Goal: Communication & Community: Answer question/provide support

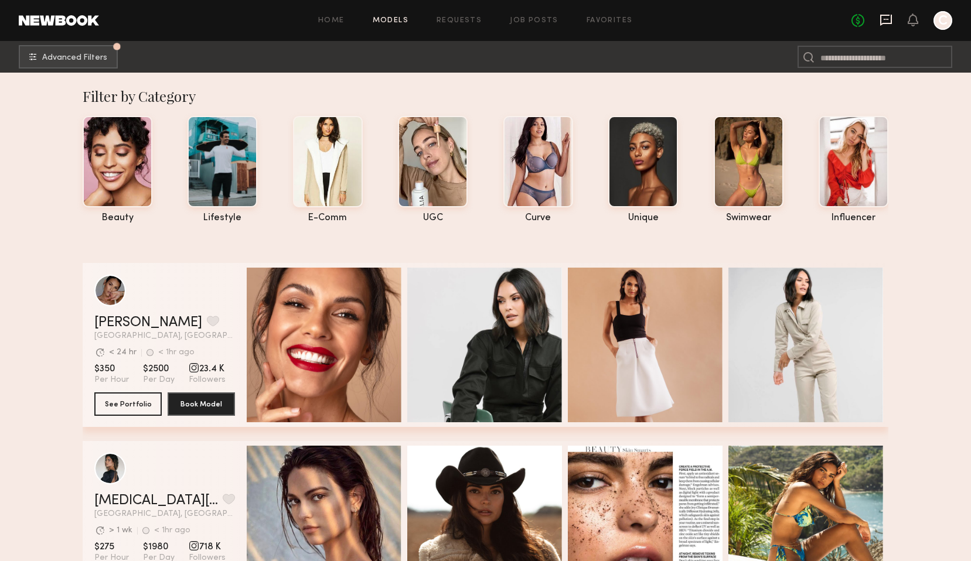
click at [889, 20] on icon at bounding box center [885, 19] width 13 height 13
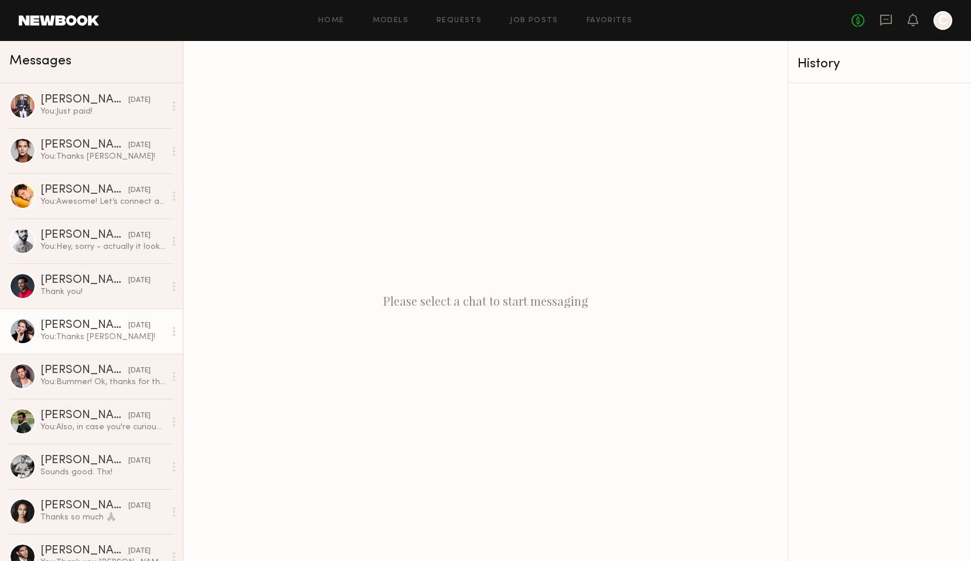
click at [73, 319] on link "Lauren G. 06/28/2024 You: Thanks Lauren!" at bounding box center [91, 331] width 183 height 45
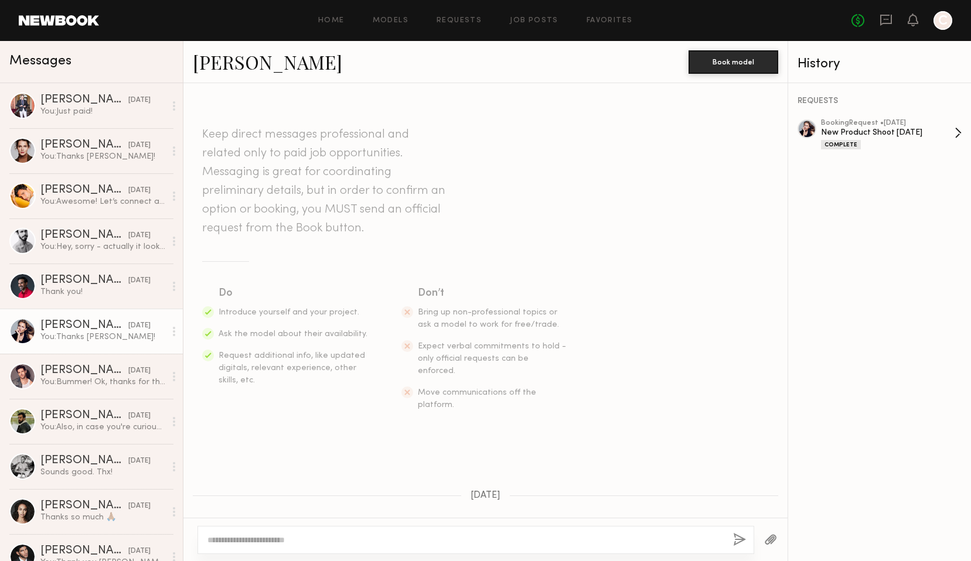
click at [891, 135] on div "New Product Shoot June 2024" at bounding box center [888, 132] width 134 height 11
click at [250, 64] on link "Lauren G." at bounding box center [267, 61] width 149 height 25
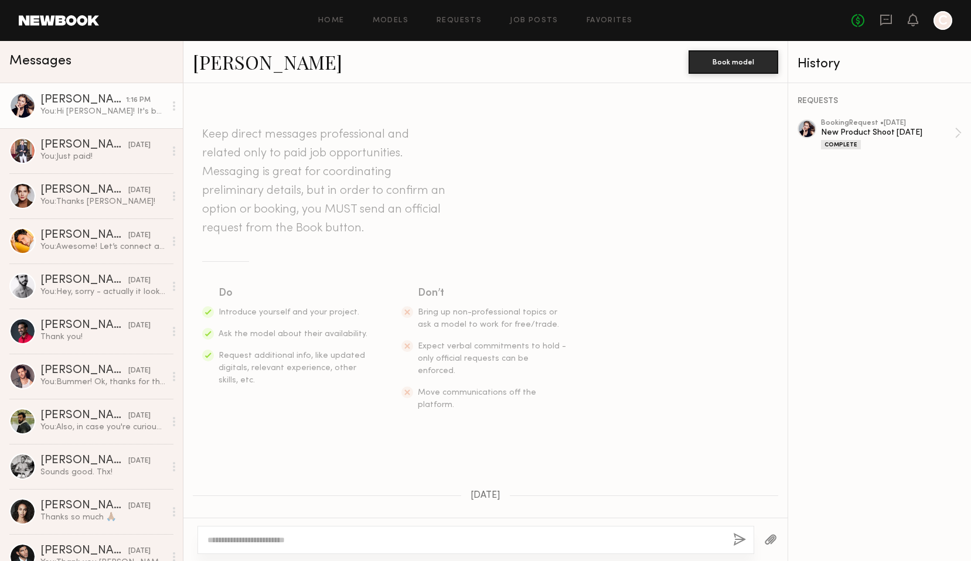
scroll to position [3285, 0]
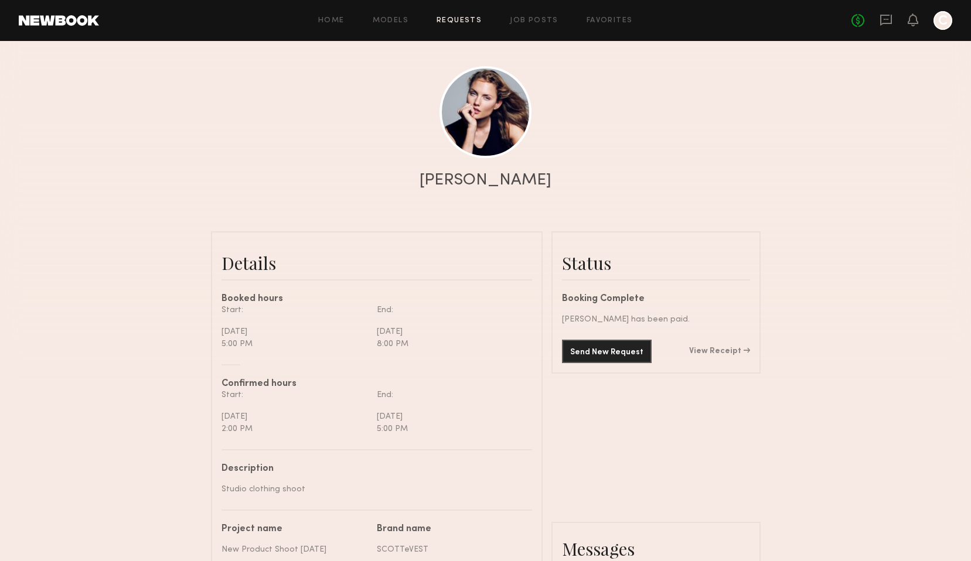
scroll to position [2791, 0]
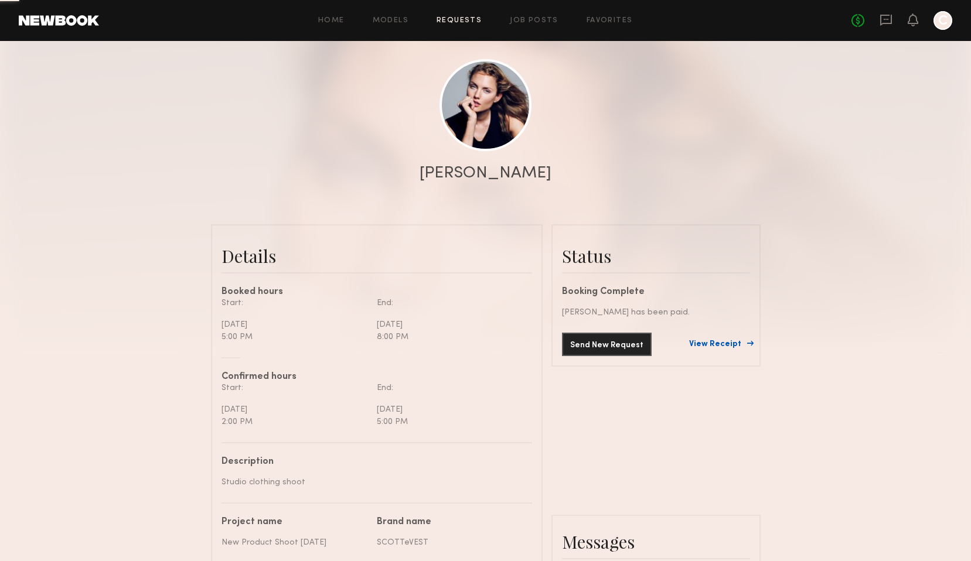
click at [709, 344] on link "View Receipt" at bounding box center [719, 344] width 61 height 8
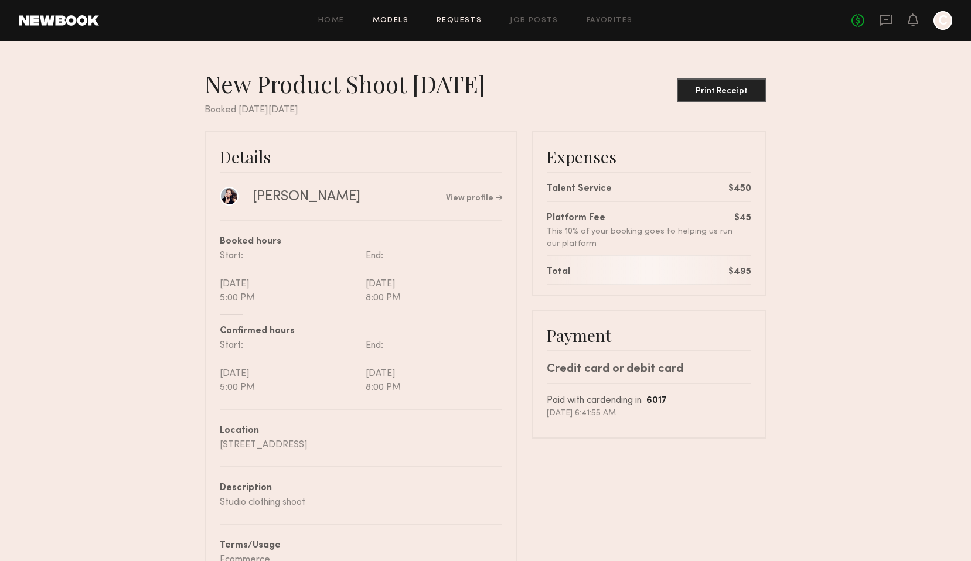
click at [390, 22] on link "Models" at bounding box center [391, 21] width 36 height 8
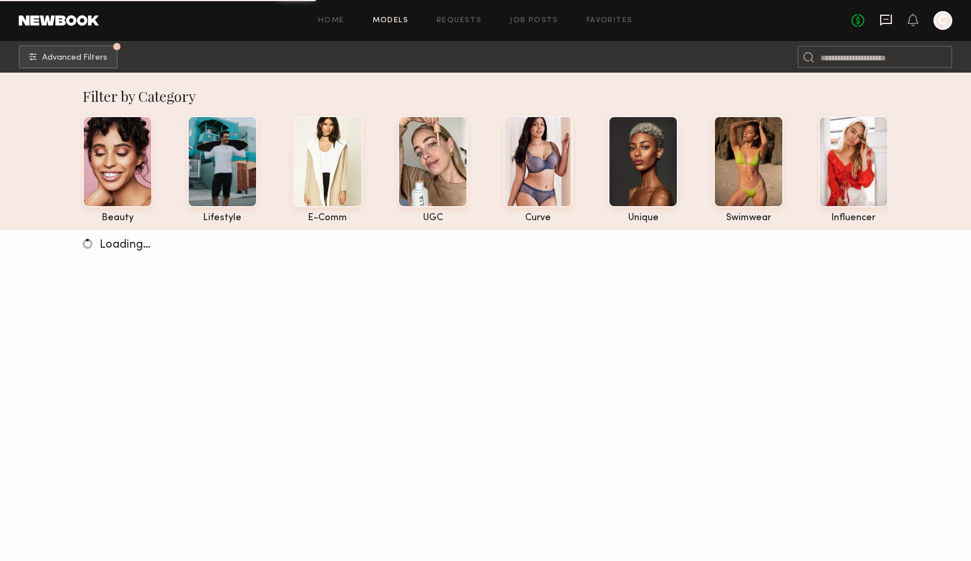
click at [883, 20] on icon at bounding box center [885, 19] width 5 height 1
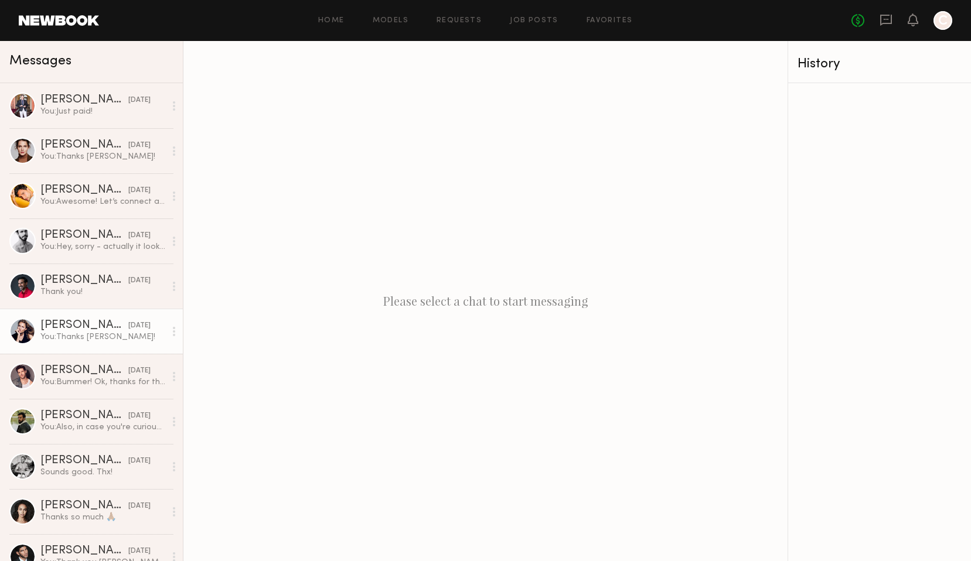
click at [88, 339] on div "You: Thanks Lauren!" at bounding box center [102, 337] width 125 height 11
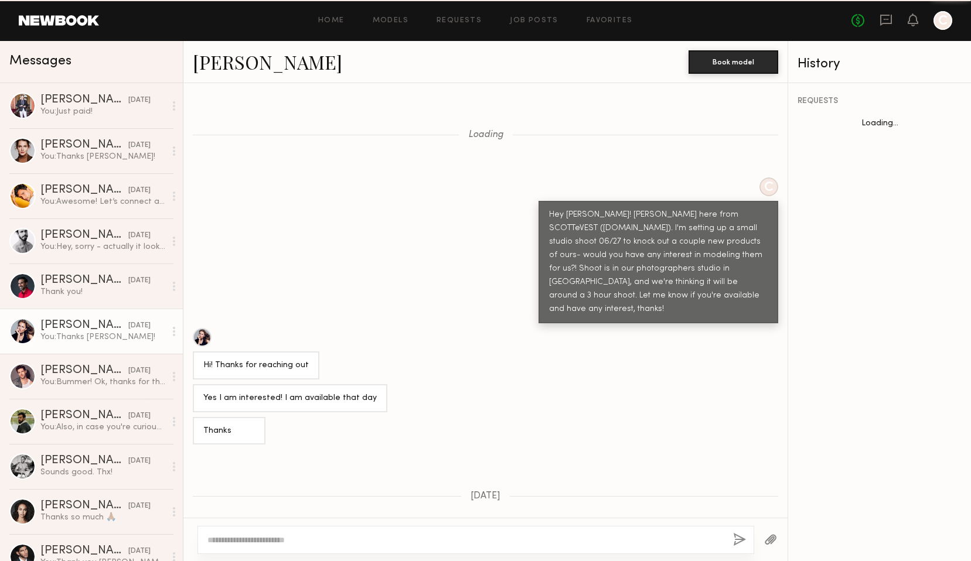
scroll to position [2507, 0]
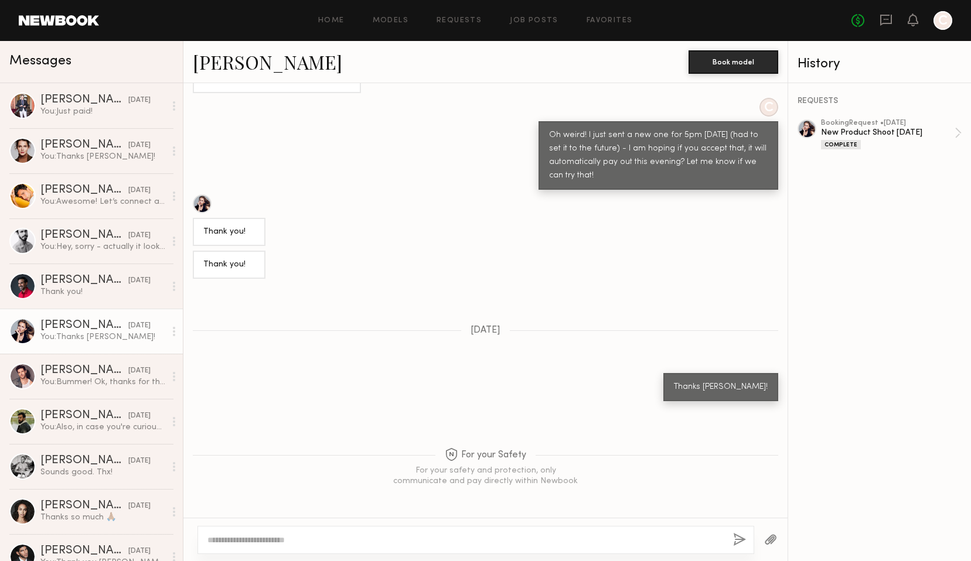
click at [336, 540] on textarea at bounding box center [465, 540] width 516 height 12
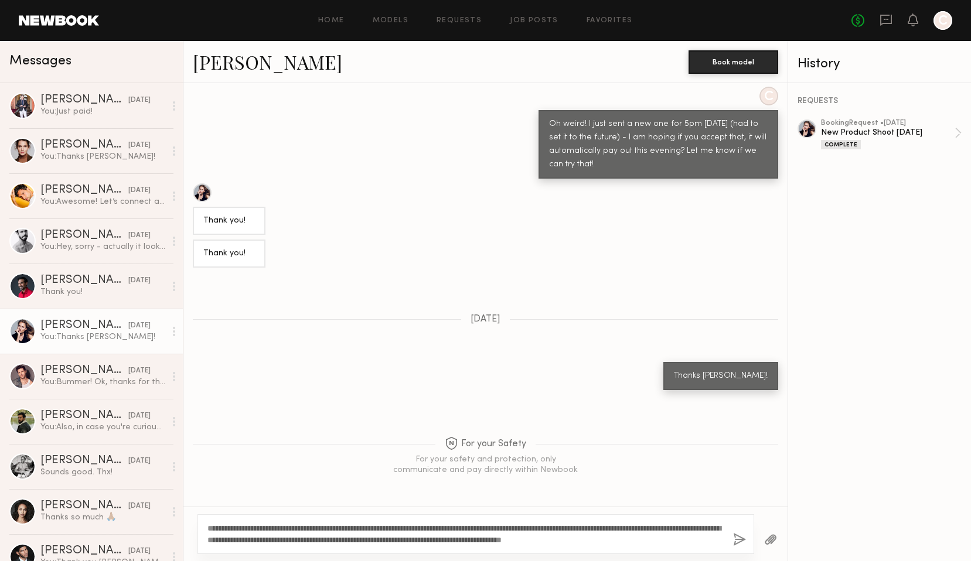
type textarea "**********"
click at [738, 541] on button "button" at bounding box center [739, 540] width 13 height 15
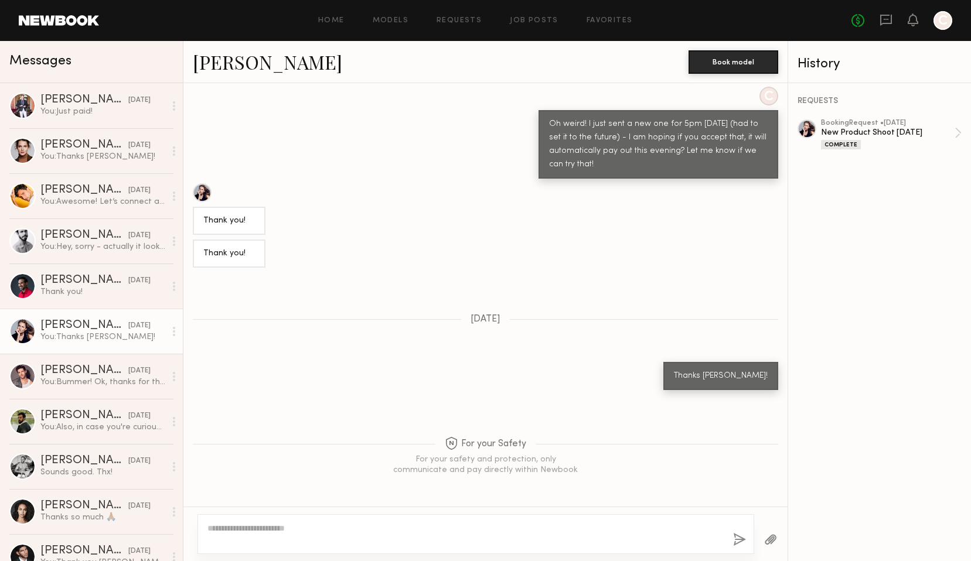
scroll to position [2795, 0]
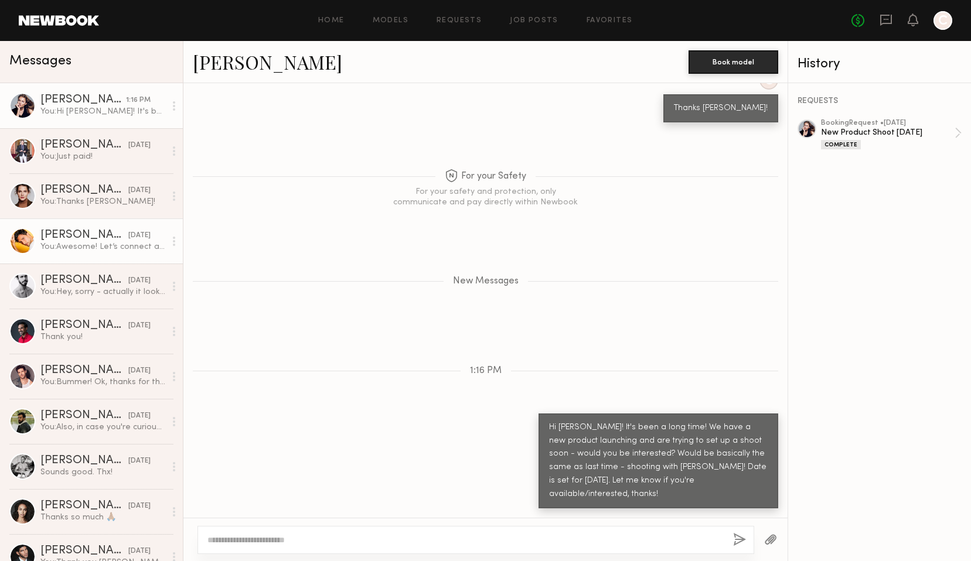
click at [96, 237] on div "Tyler L." at bounding box center [84, 236] width 88 height 12
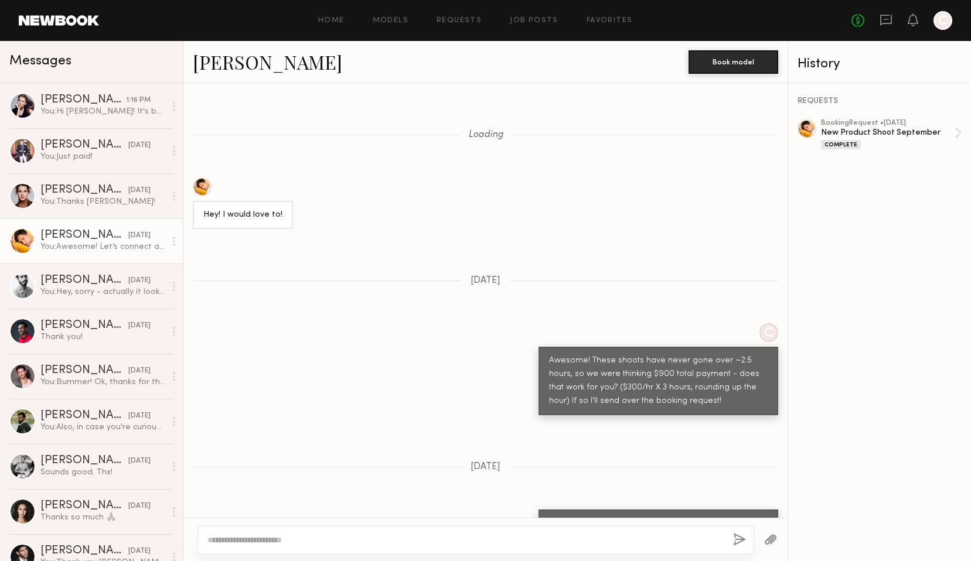
scroll to position [1219, 0]
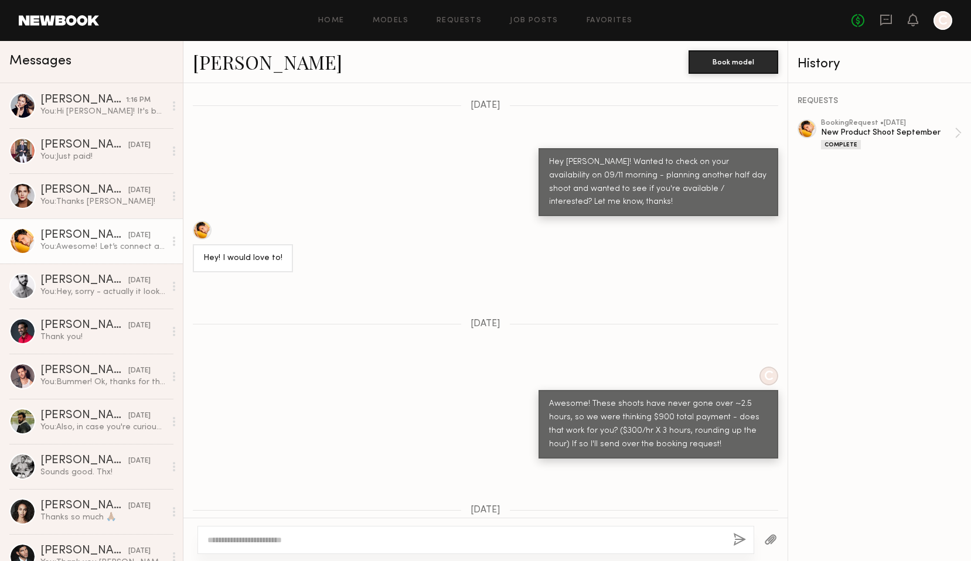
click at [216, 59] on link "Tyler L." at bounding box center [267, 61] width 149 height 25
click at [895, 133] on div "New Product Shoot September" at bounding box center [888, 132] width 134 height 11
click at [95, 147] on div "Matt W." at bounding box center [84, 145] width 88 height 12
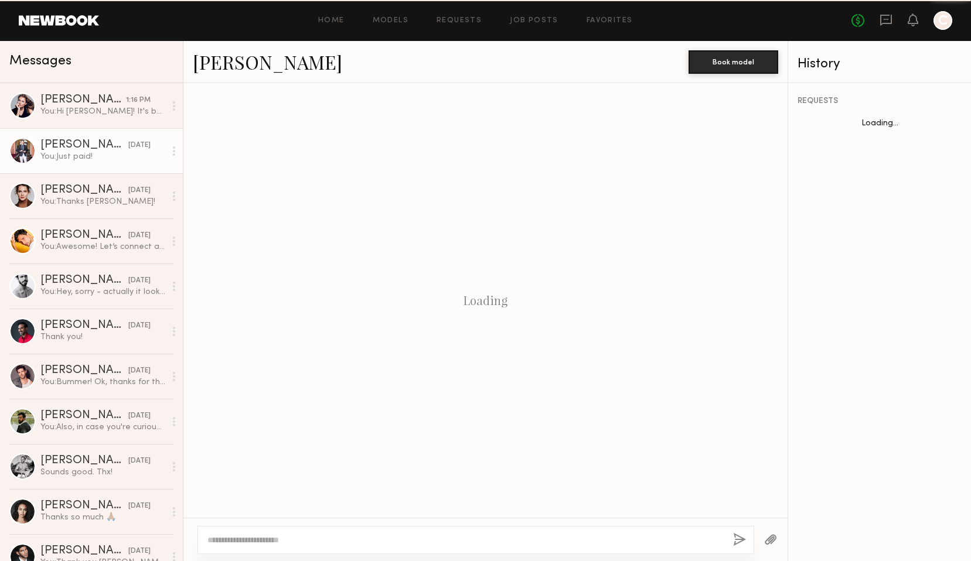
scroll to position [322, 0]
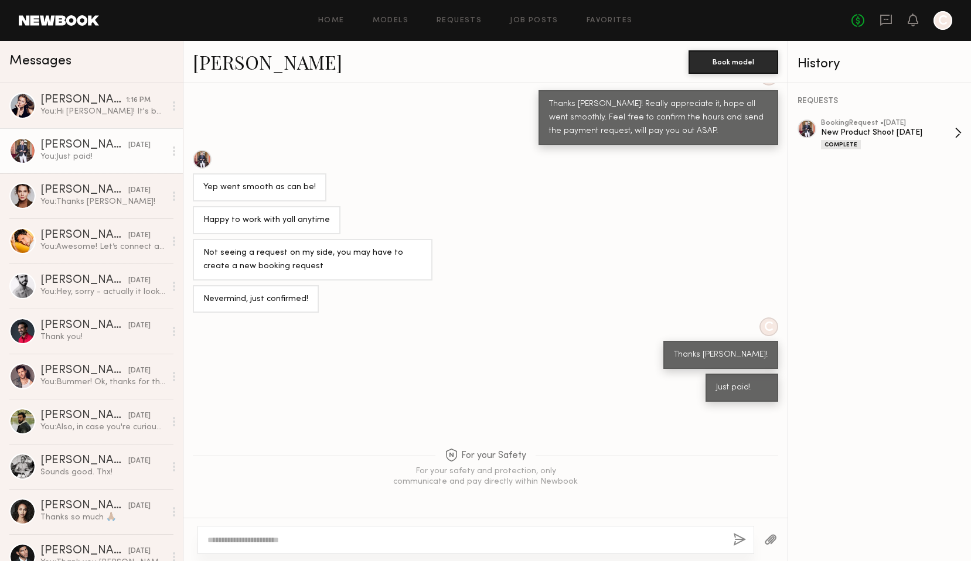
click at [868, 131] on div "New Product Shoot January 22, 2025" at bounding box center [888, 132] width 134 height 11
click at [105, 113] on div "You: Hi Lauren! It's been a long time! We have a new product launching and are …" at bounding box center [102, 111] width 125 height 11
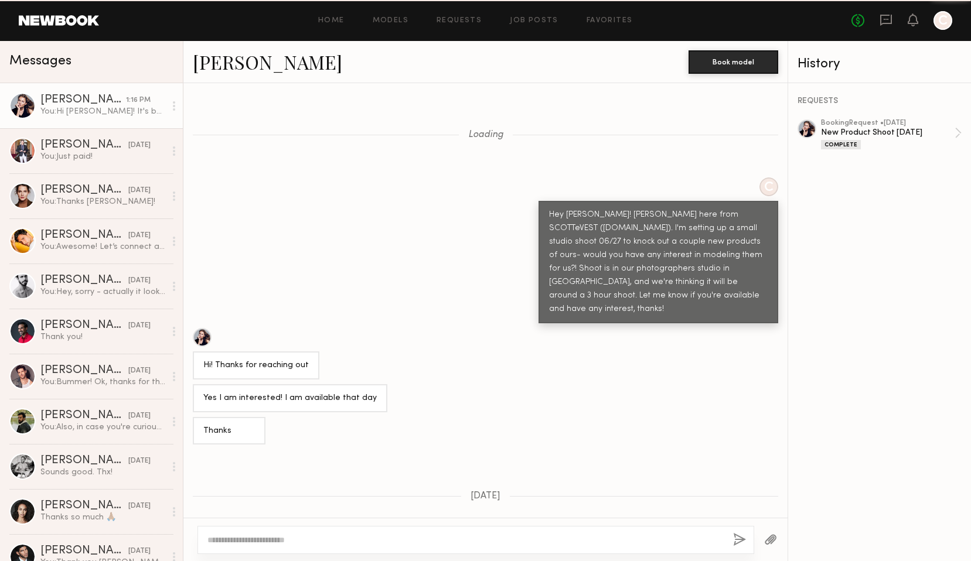
scroll to position [2706, 0]
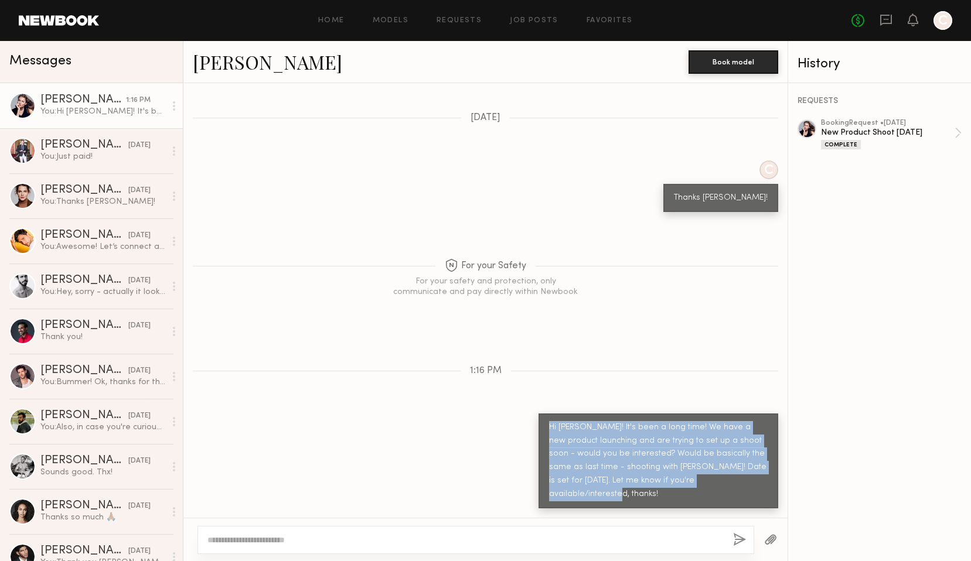
drag, startPoint x: 741, startPoint y: 496, endPoint x: 543, endPoint y: 441, distance: 205.5
click at [543, 441] on div "Hi Lauren! It's been a long time! We have a new product launching and are tryin…" at bounding box center [658, 461] width 240 height 95
copy div "Hi Lauren! It's been a long time! We have a new product launching and are tryin…"
click at [128, 146] on div "02/10/2025" at bounding box center [139, 145] width 22 height 11
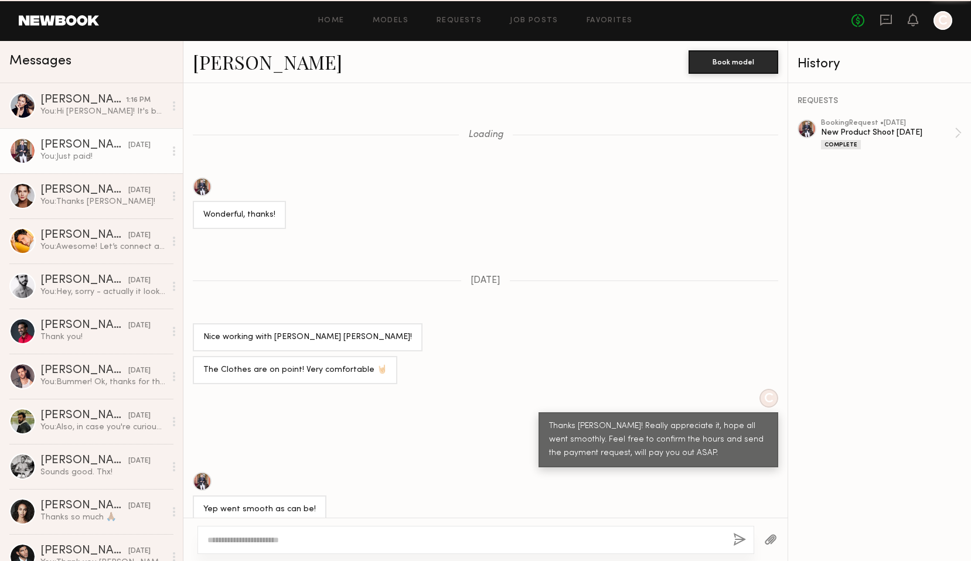
scroll to position [322, 0]
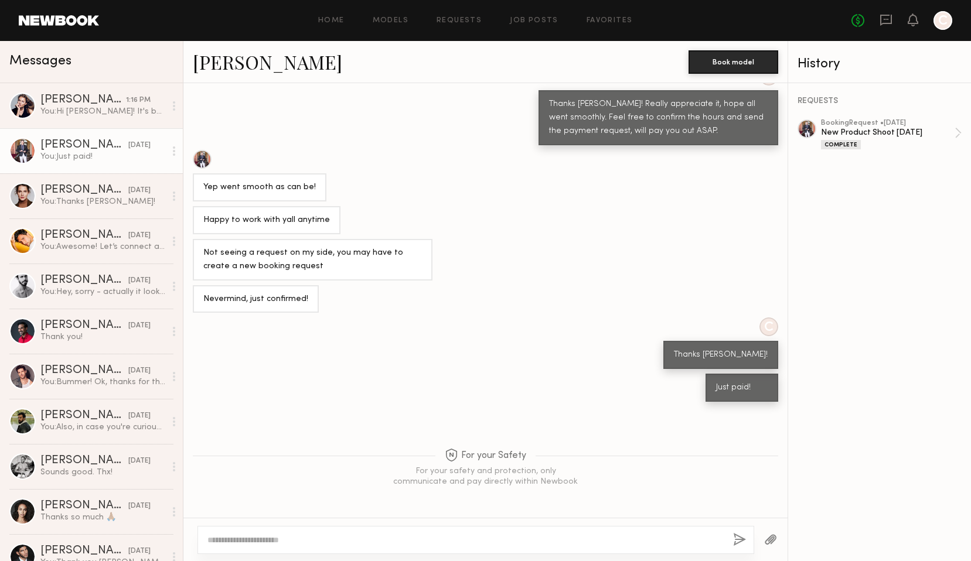
click at [342, 534] on div at bounding box center [465, 540] width 516 height 12
click at [272, 535] on textarea at bounding box center [465, 540] width 516 height 12
paste textarea "**********"
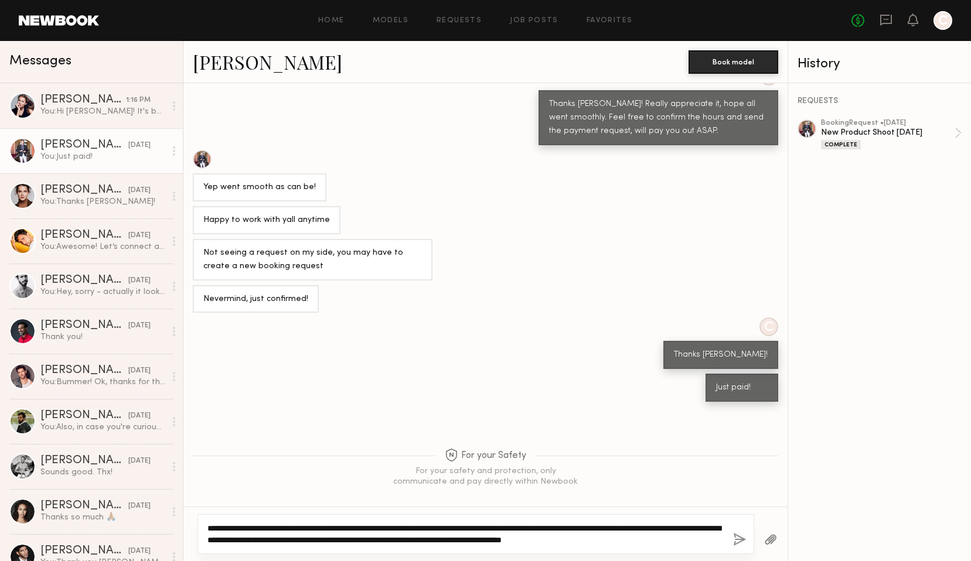
drag, startPoint x: 244, startPoint y: 529, endPoint x: 219, endPoint y: 531, distance: 25.3
click at [219, 531] on textarea "**********" at bounding box center [465, 534] width 516 height 23
click at [292, 540] on textarea "**********" at bounding box center [465, 534] width 516 height 23
click at [712, 544] on textarea "**********" at bounding box center [465, 534] width 516 height 23
type textarea "**********"
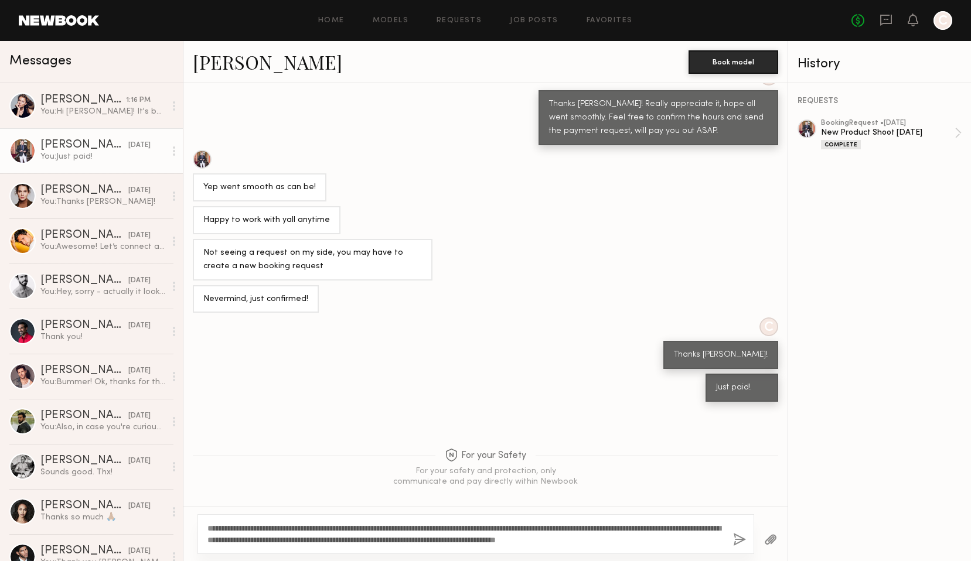
click at [737, 540] on button "button" at bounding box center [739, 540] width 13 height 15
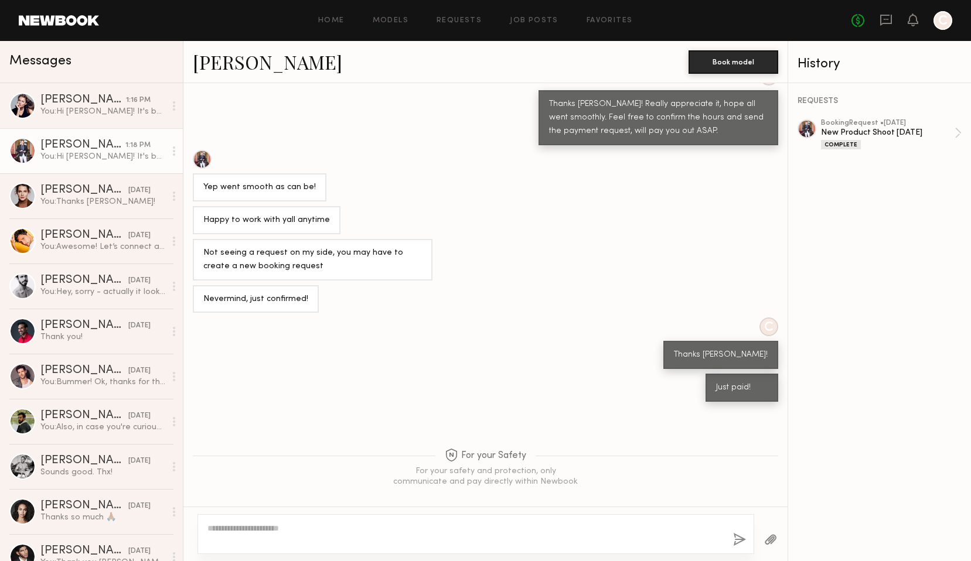
scroll to position [586, 0]
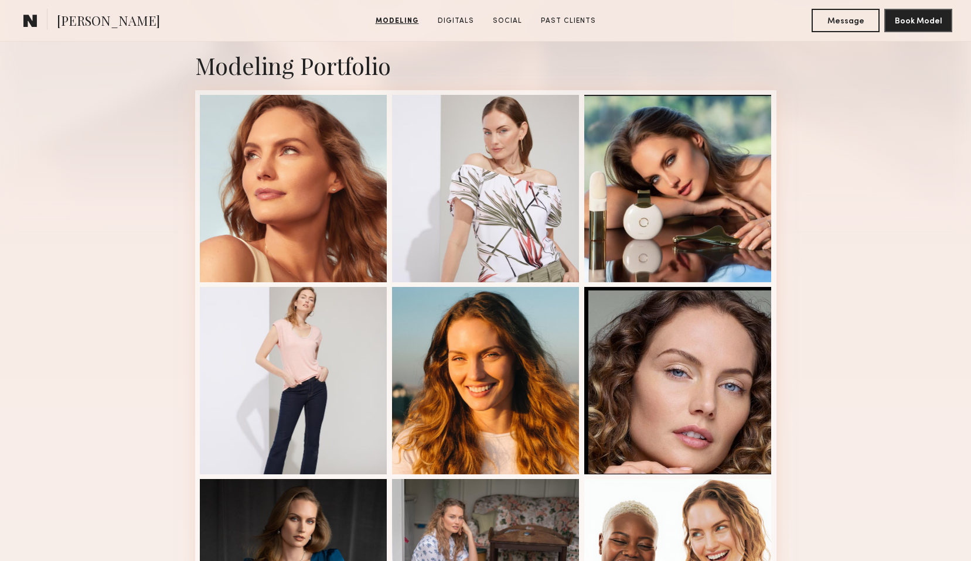
scroll to position [194, 0]
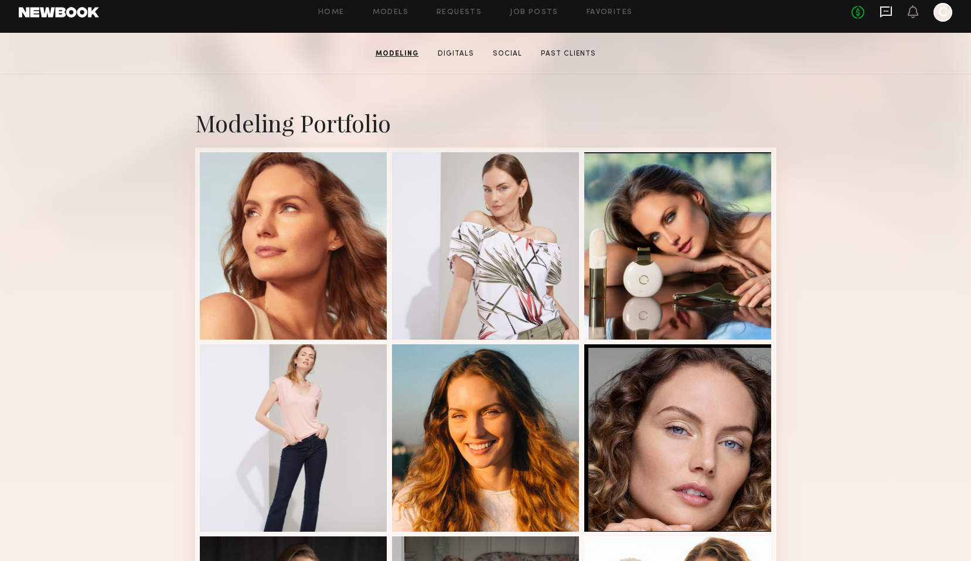
click at [890, 15] on icon at bounding box center [886, 11] width 12 height 11
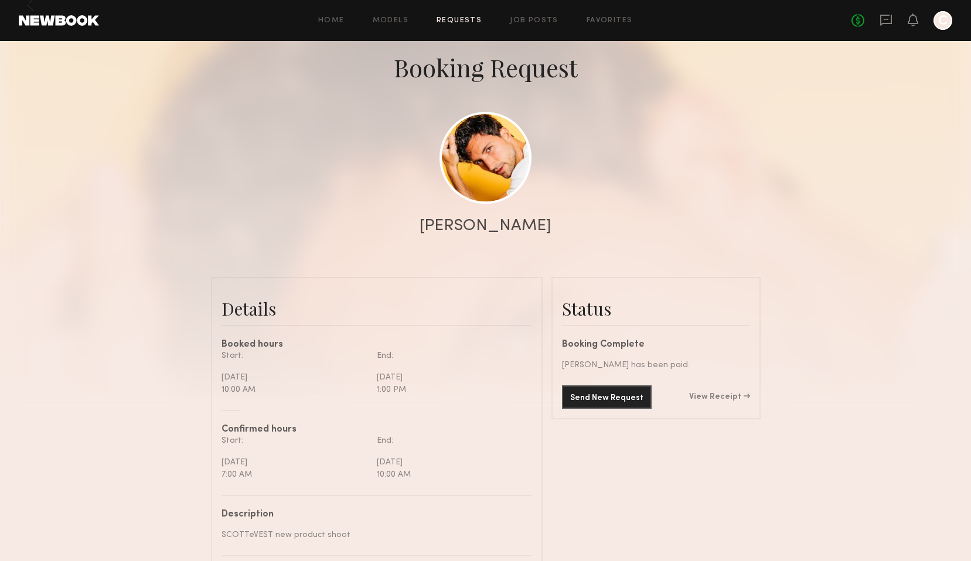
scroll to position [58, 0]
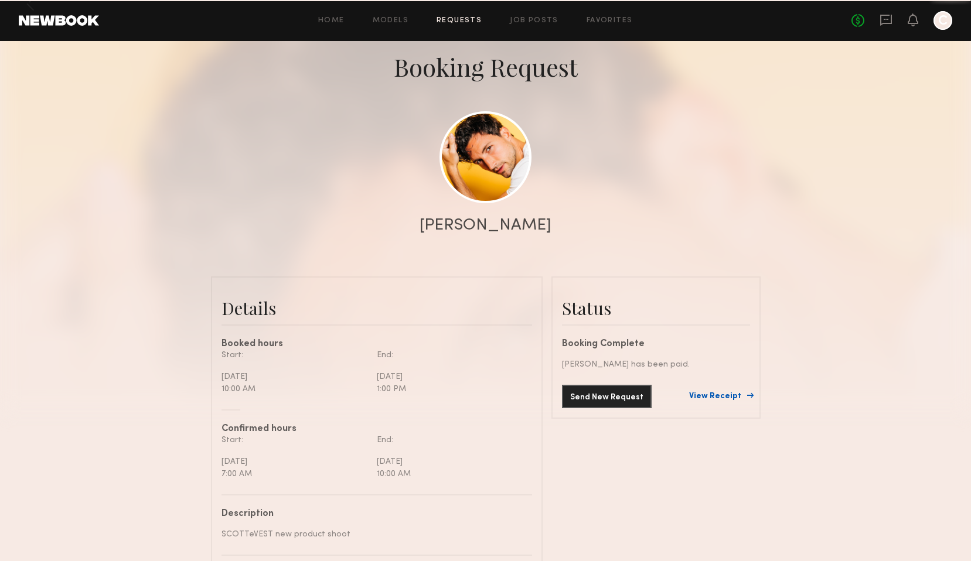
click at [711, 399] on link "View Receipt" at bounding box center [719, 396] width 61 height 8
